Goal: Information Seeking & Learning: Find specific fact

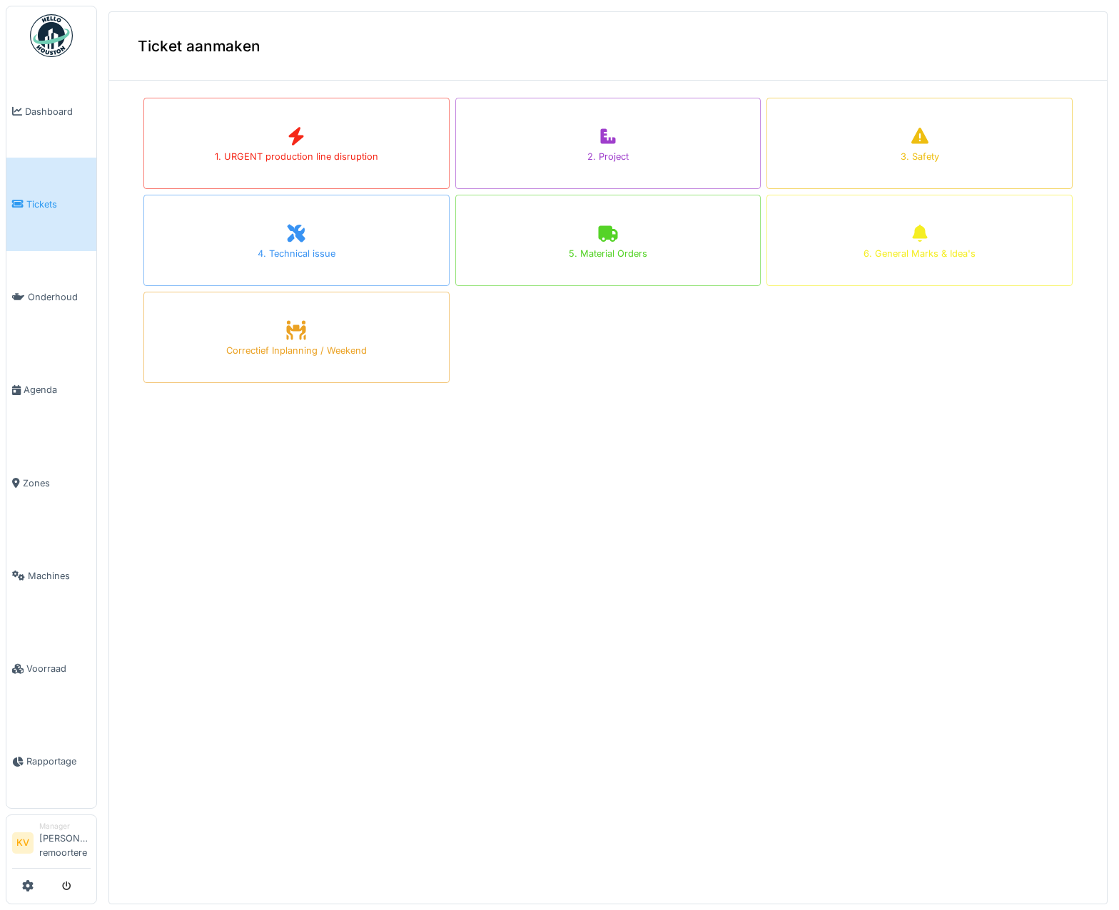
click at [58, 37] on img at bounding box center [51, 35] width 43 height 43
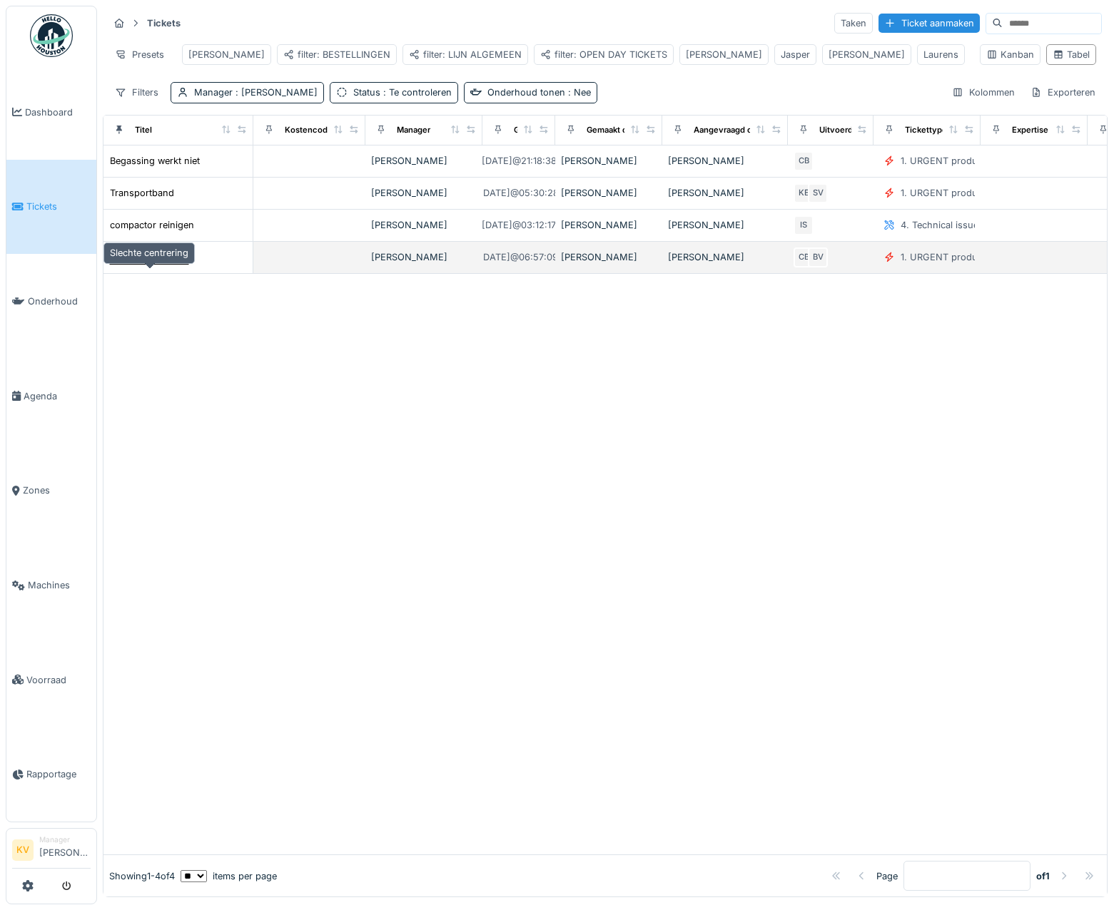
click at [169, 264] on div "Slechte centrering" at bounding box center [149, 257] width 78 height 14
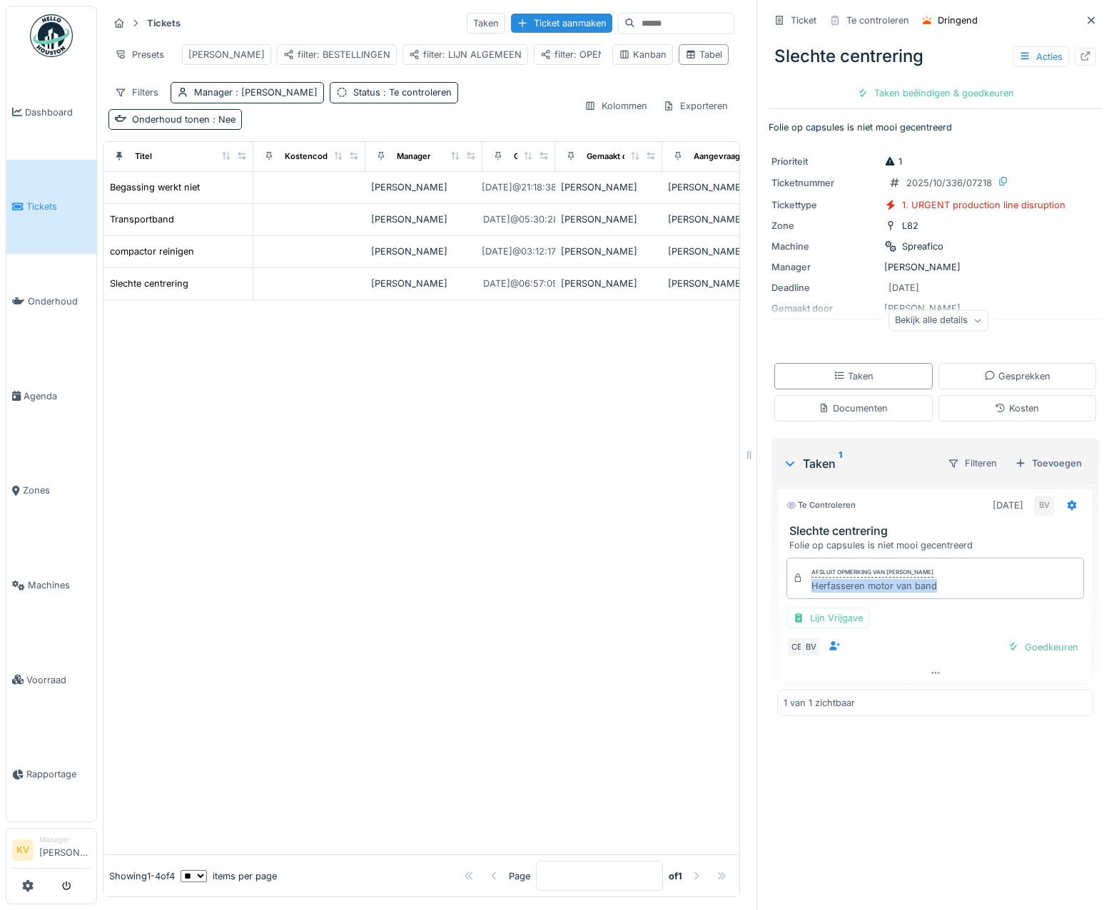
drag, startPoint x: 929, startPoint y: 589, endPoint x: 801, endPoint y: 589, distance: 127.7
click at [801, 589] on div "Afsluit opmerking van Bert Vermeiren Herfasseren motor van band" at bounding box center [934, 578] width 297 height 41
copy div "Herfasseren motor van band"
